Goal: Transaction & Acquisition: Purchase product/service

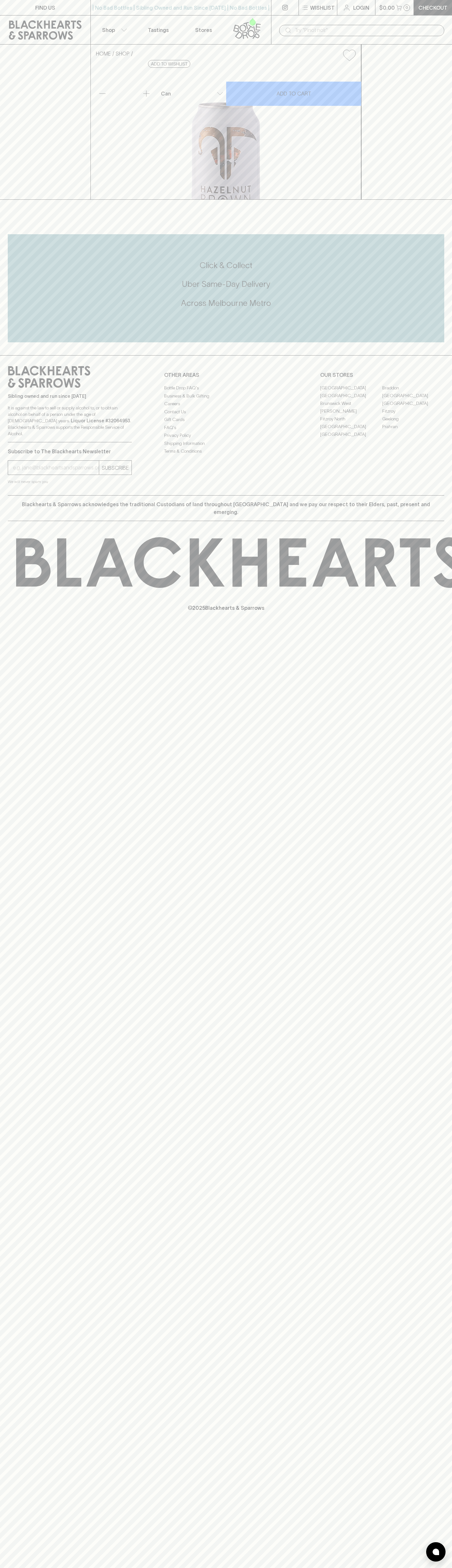
click at [431, 489] on div "Sibling owned and run since 2006 It is against the law to sell or supply alcoho…" at bounding box center [226, 425] width 452 height 140
click at [121, 1567] on html "FIND US | No Bad Bottles | Sibling Owned and Run Since 2006 | No Bad Bottles | …" at bounding box center [226, 784] width 452 height 1568
click at [19, 193] on div "HOME SHOP Bad Shepherd Hazelnut Brown Ale $7.00 Add to wishlist 10% discount wh…" at bounding box center [226, 122] width 452 height 155
